Goal: Transaction & Acquisition: Purchase product/service

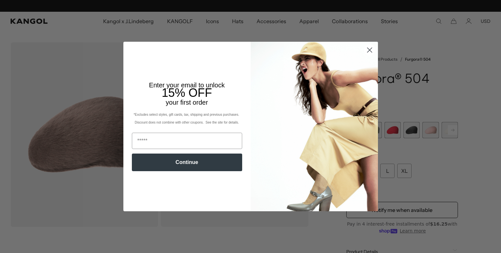
scroll to position [0, 134]
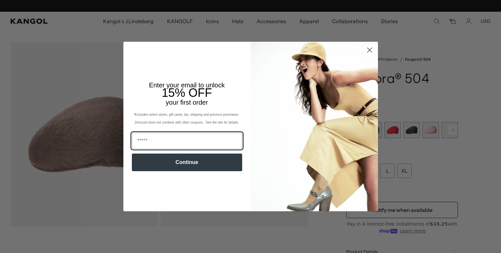
scroll to position [0, 134]
